Goal: Task Accomplishment & Management: Manage account settings

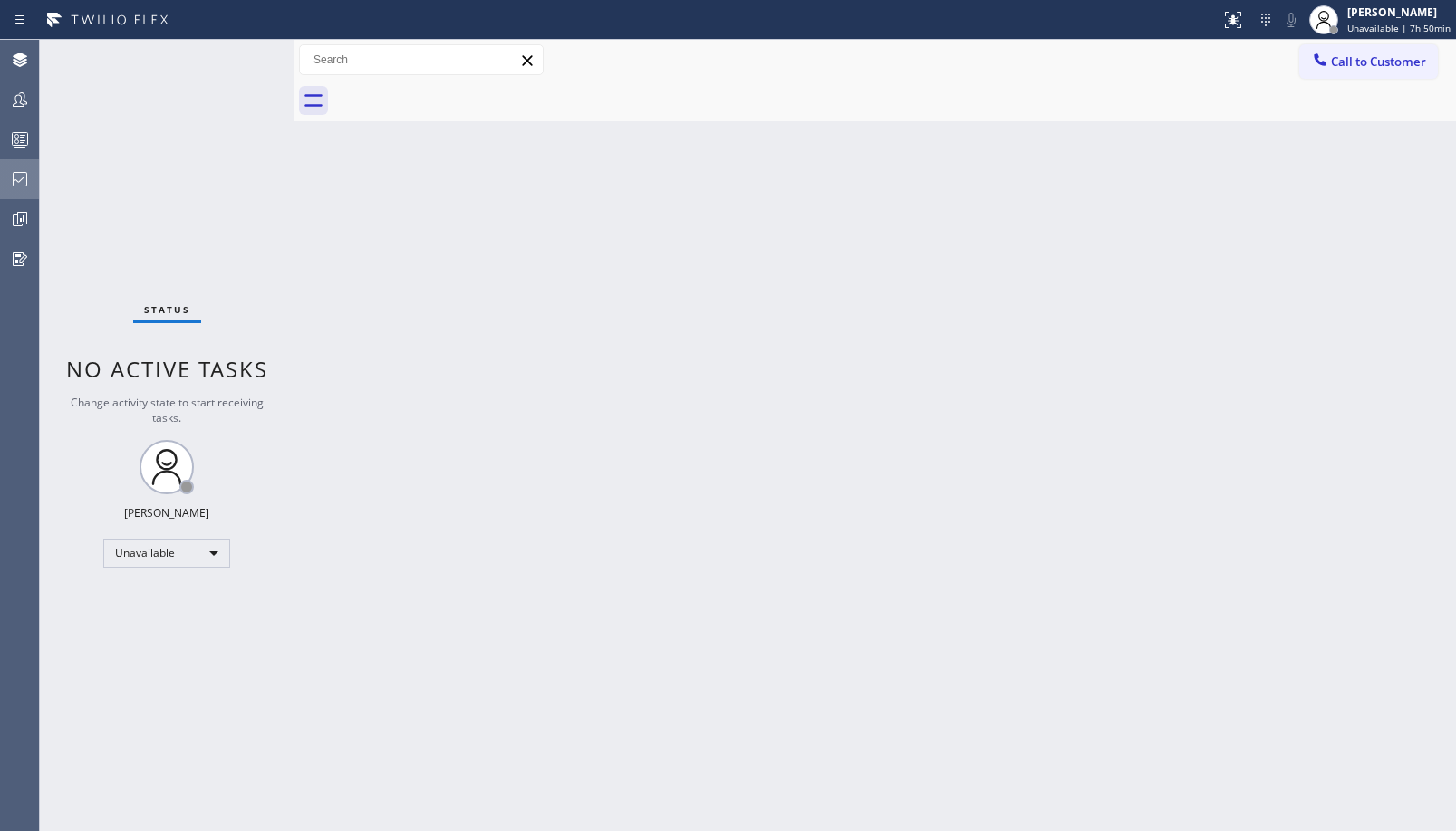
click at [18, 163] on div at bounding box center [20, 179] width 39 height 36
click at [28, 180] on icon at bounding box center [20, 179] width 15 height 15
click at [10, 181] on icon at bounding box center [20, 179] width 22 height 22
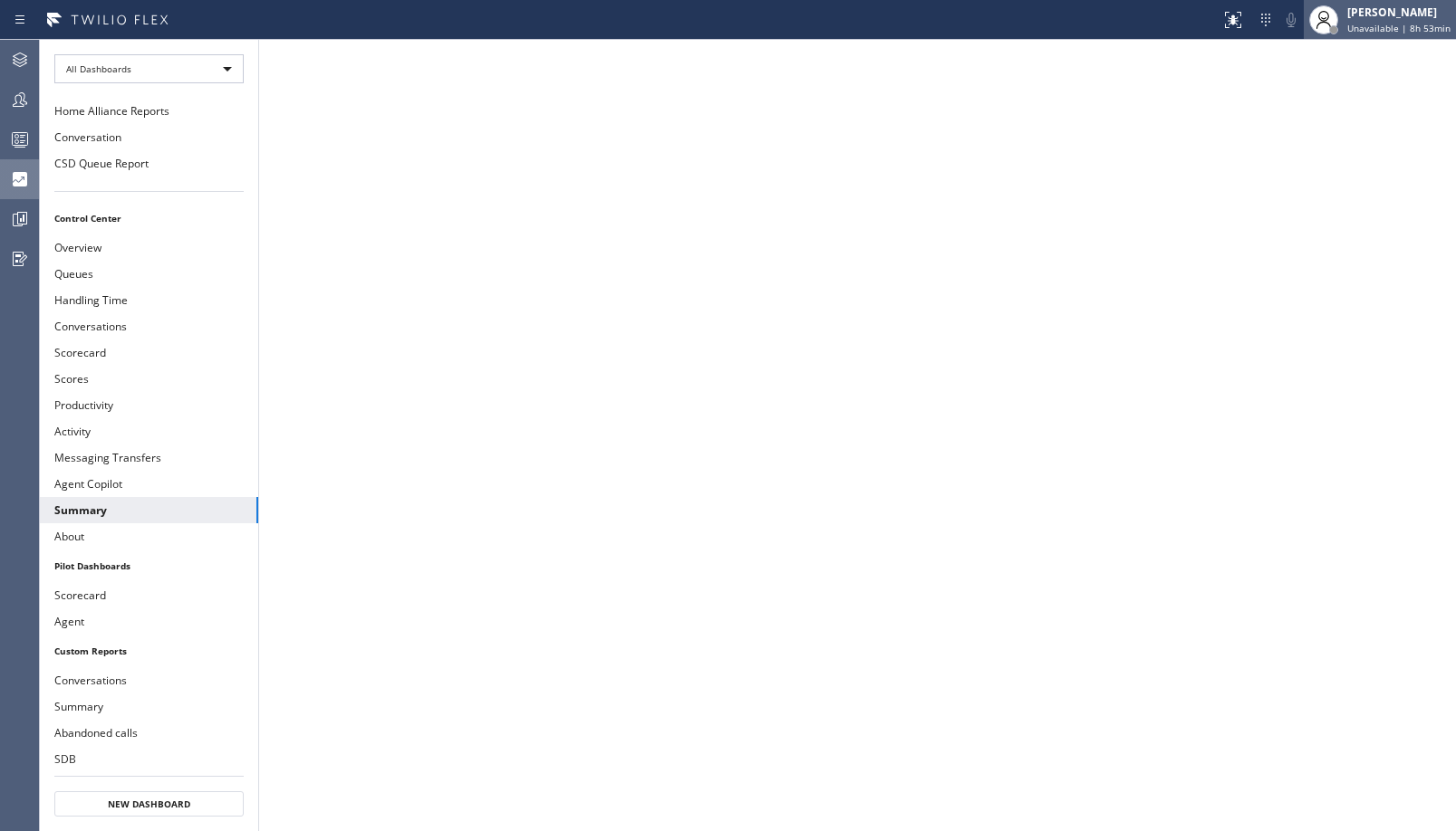
click at [1386, 26] on span "Unavailable | 8h 53min" at bounding box center [1399, 28] width 103 height 13
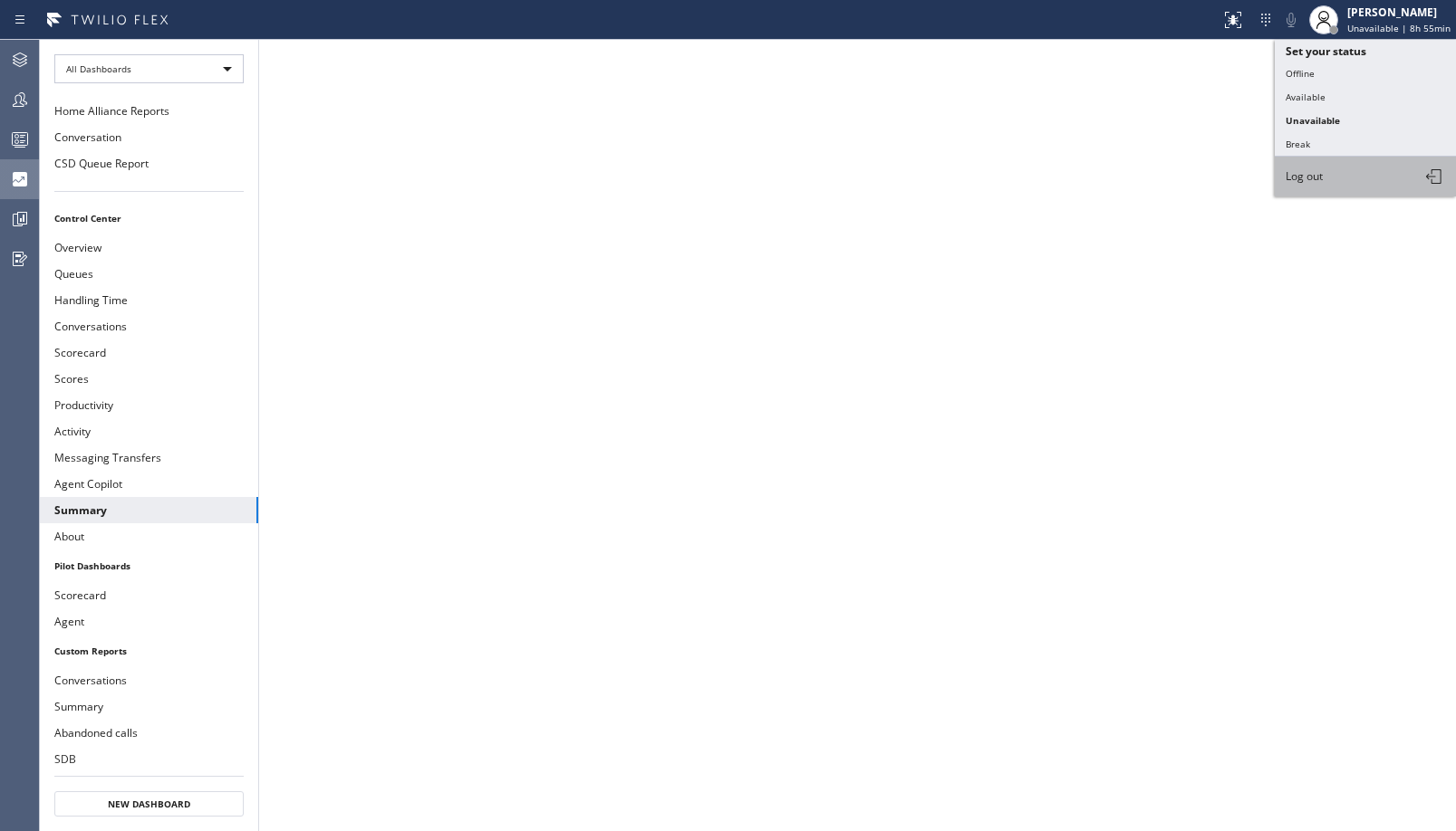
click at [1356, 183] on button "Log out" at bounding box center [1365, 176] width 181 height 39
